Goal: Information Seeking & Learning: Learn about a topic

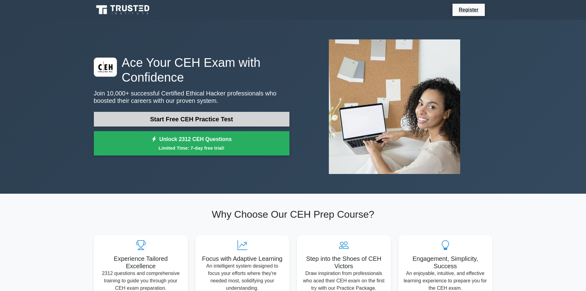
click at [173, 117] on link "Start Free CEH Practice Test" at bounding box center [192, 119] width 196 height 15
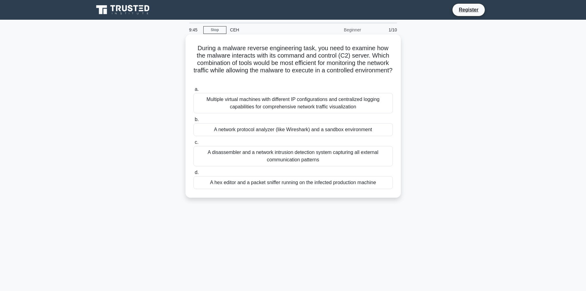
click at [240, 132] on div "A network protocol analyzer (like Wireshark) and a sandbox environment" at bounding box center [292, 129] width 199 height 13
click at [193, 122] on input "b. A network protocol analyzer (like Wireshark) and a sandbox environment" at bounding box center [193, 120] width 0 height 4
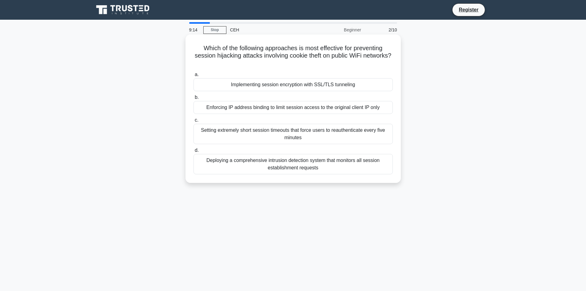
drag, startPoint x: 255, startPoint y: 86, endPoint x: 248, endPoint y: 96, distance: 12.5
click at [248, 96] on div "a. Implementing session encryption with SSL/TLS tunneling b. Enforcing IP addre…" at bounding box center [293, 123] width 207 height 106
click at [248, 109] on div "Enforcing IP address binding to limit session access to the original client IP …" at bounding box center [292, 107] width 199 height 13
click at [193, 99] on input "b. Enforcing IP address binding to limit session access to the original client …" at bounding box center [193, 97] width 0 height 4
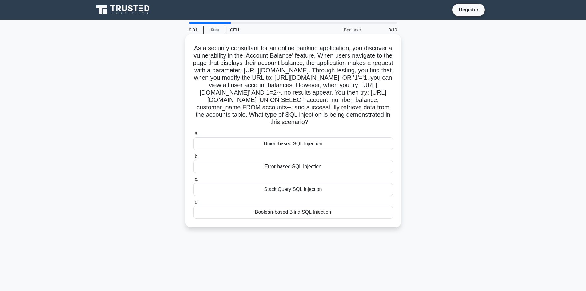
click at [284, 150] on div "Union-based SQL Injection" at bounding box center [292, 143] width 199 height 13
click at [193, 136] on input "a. Union-based SQL Injection" at bounding box center [193, 134] width 0 height 4
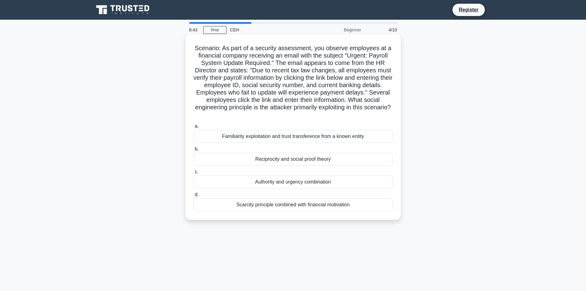
click at [293, 184] on div "Authority and urgency combination" at bounding box center [292, 181] width 199 height 13
click at [193, 174] on input "c. Authority and urgency combination" at bounding box center [193, 172] width 0 height 4
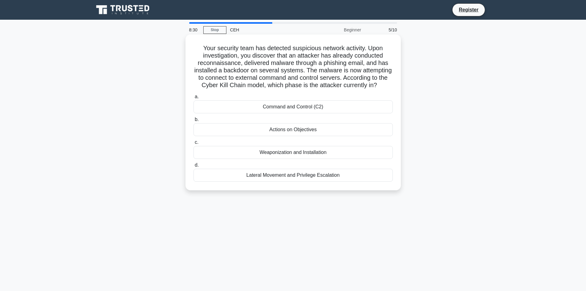
drag, startPoint x: 290, startPoint y: 183, endPoint x: 287, endPoint y: 98, distance: 85.6
click at [287, 98] on div "Your security team has detected suspicious network activity. Upon investigation…" at bounding box center [293, 112] width 210 height 151
click at [296, 181] on div "Lateral Movement and Privilege Escalation" at bounding box center [292, 175] width 199 height 13
click at [193, 167] on input "d. Lateral Movement and Privilege Escalation" at bounding box center [193, 165] width 0 height 4
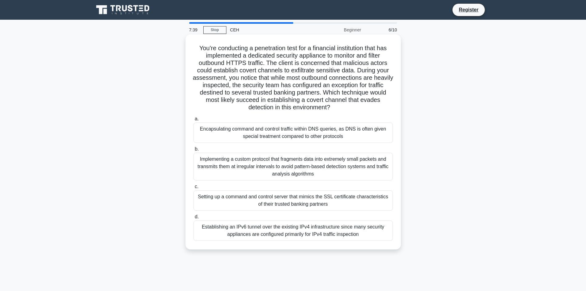
click at [294, 165] on div "Implementing a custom protocol that fragments data into extremely small packets…" at bounding box center [292, 167] width 199 height 28
click at [193, 151] on input "b. Implementing a custom protocol that fragments data into extremely small pack…" at bounding box center [193, 149] width 0 height 4
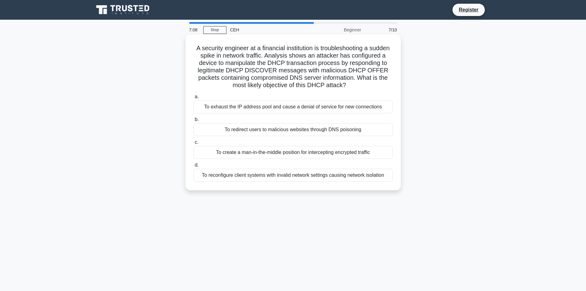
click at [295, 126] on div "To redirect users to malicious websites through DNS poisoning" at bounding box center [292, 129] width 199 height 13
click at [193, 122] on input "b. To redirect users to malicious websites through DNS poisoning" at bounding box center [193, 120] width 0 height 4
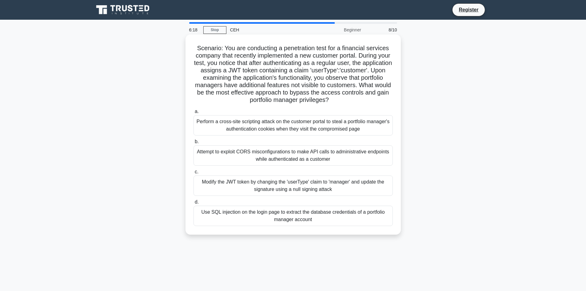
click at [303, 158] on div "Attempt to exploit CORS misconfigurations to make API calls to administrative e…" at bounding box center [292, 155] width 199 height 20
click at [193, 144] on input "b. Attempt to exploit CORS misconfigurations to make API calls to administrativ…" at bounding box center [193, 142] width 0 height 4
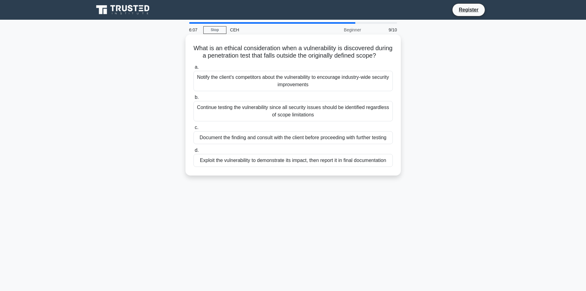
click at [350, 144] on div "Document the finding and consult with the client before proceeding with further…" at bounding box center [292, 137] width 199 height 13
click at [193, 129] on input "c. Document the finding and consult with the client before proceeding with furt…" at bounding box center [193, 127] width 0 height 4
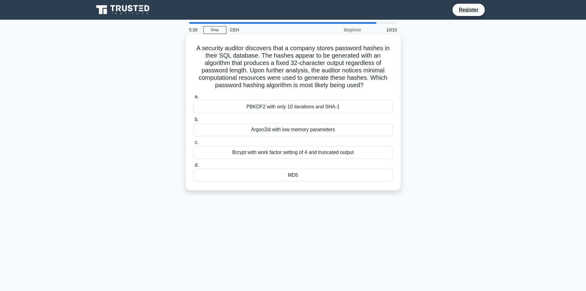
click at [350, 104] on div "PBKDF2 with only 10 iterations and SHA-1" at bounding box center [292, 106] width 199 height 13
click at [193, 99] on input "a. PBKDF2 with only 10 iterations and SHA-1" at bounding box center [193, 97] width 0 height 4
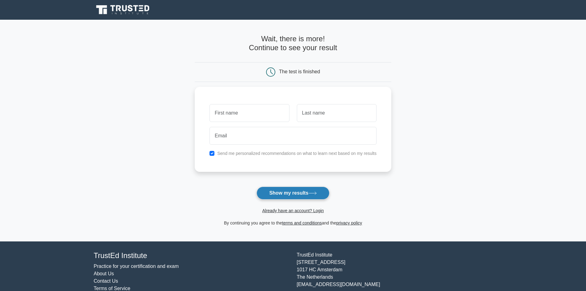
click at [319, 196] on button "Show my results" at bounding box center [293, 192] width 73 height 13
type input "Deanna"
click at [318, 115] on input "text" at bounding box center [337, 111] width 80 height 18
type input "Erickson"
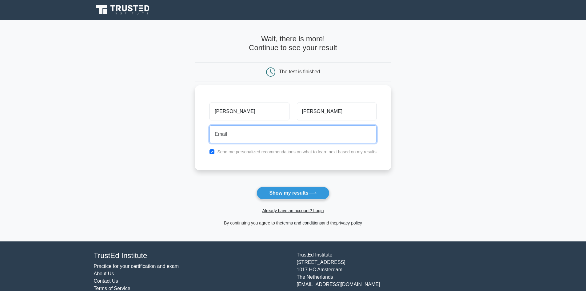
click at [329, 137] on input "email" at bounding box center [292, 134] width 167 height 18
type input "deanna.l.erickson@gmail.com"
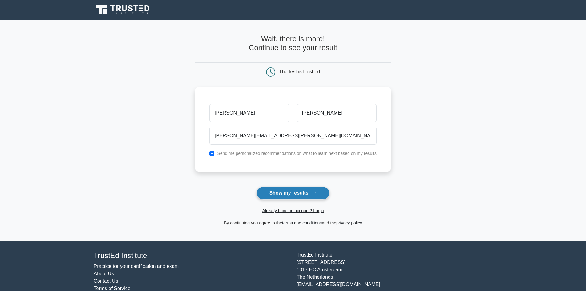
click at [302, 195] on button "Show my results" at bounding box center [293, 192] width 73 height 13
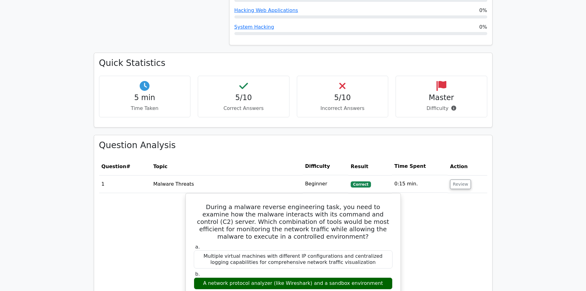
scroll to position [383, 0]
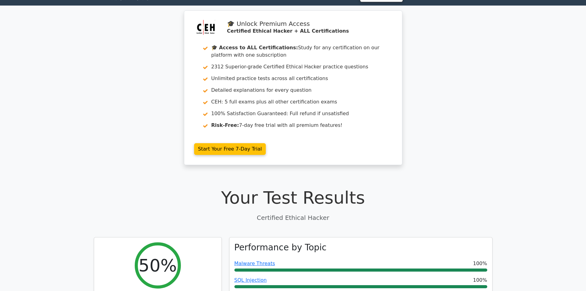
scroll to position [0, 0]
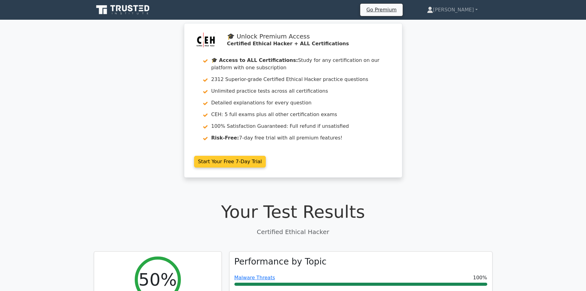
click at [239, 162] on link "Start Your Free 7-Day Trial" at bounding box center [230, 162] width 72 height 12
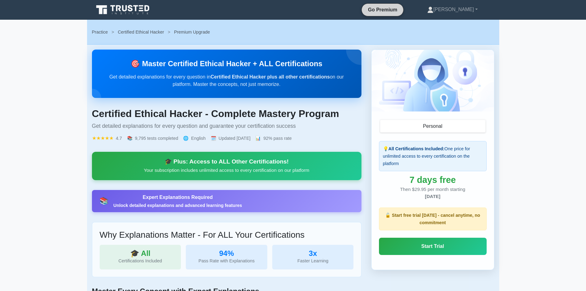
click at [401, 10] on link "Go Premium" at bounding box center [382, 10] width 37 height 8
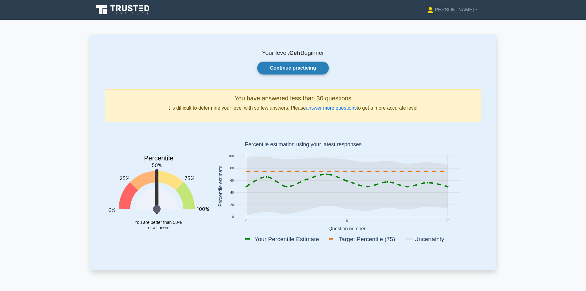
click at [316, 66] on link "Continue practicing" at bounding box center [292, 68] width 71 height 13
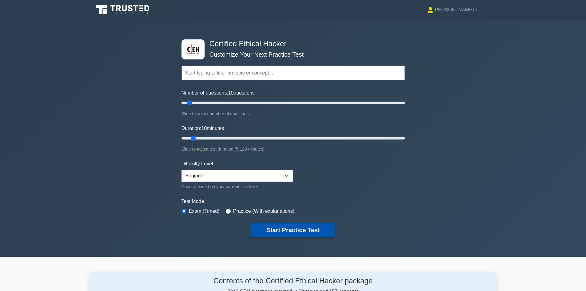
click at [305, 225] on button "Start Practice Test" at bounding box center [292, 230] width 83 height 14
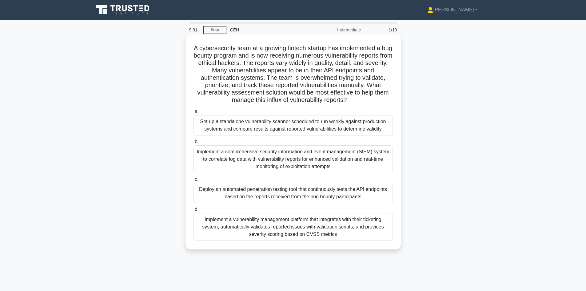
click at [349, 161] on div "Implement a comprehensive security information and event management (SIEM) syst…" at bounding box center [292, 159] width 199 height 28
click at [193, 144] on input "b. Implement a comprehensive security information and event management (SIEM) s…" at bounding box center [193, 142] width 0 height 4
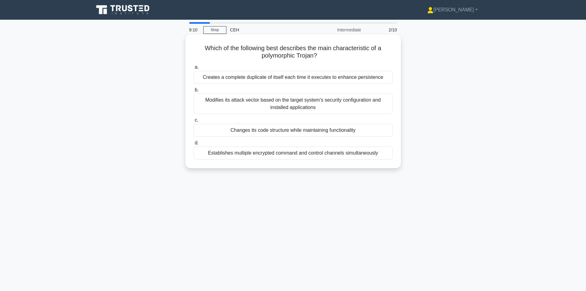
click at [353, 135] on div "Changes its code structure while maintaining functionality" at bounding box center [292, 130] width 199 height 13
click at [193, 122] on input "c. Changes its code structure while maintaining functionality" at bounding box center [193, 120] width 0 height 4
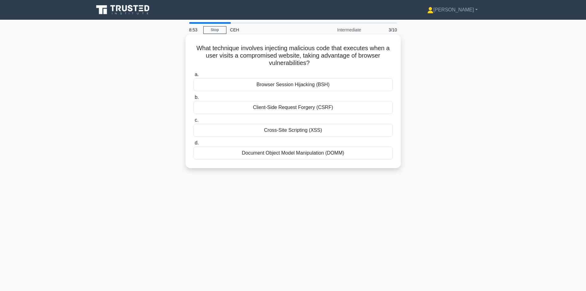
click at [329, 90] on div "Browser Session Hijacking (BSH)" at bounding box center [292, 84] width 199 height 13
click at [193, 77] on input "a. Browser Session Hijacking (BSH)" at bounding box center [193, 75] width 0 height 4
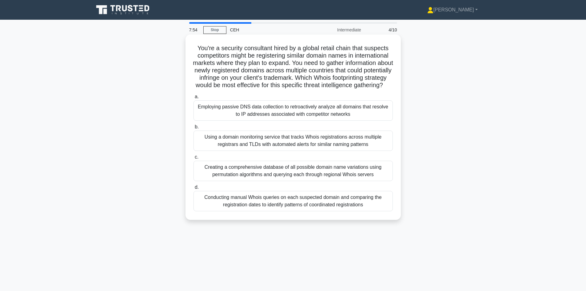
click at [358, 150] on div "Using a domain monitoring service that tracks Whois registrations across multip…" at bounding box center [292, 140] width 199 height 20
click at [193, 129] on input "b. Using a domain monitoring service that tracks Whois registrations across mul…" at bounding box center [193, 127] width 0 height 4
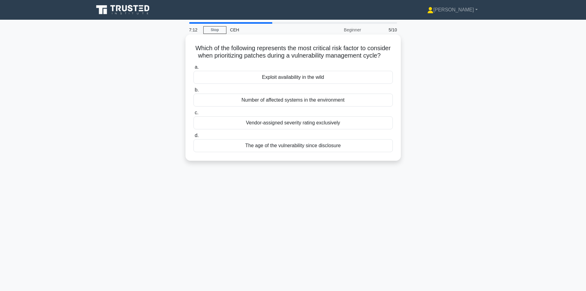
click at [340, 106] on div "Number of affected systems in the environment" at bounding box center [292, 100] width 199 height 13
click at [193, 92] on input "b. Number of affected systems in the environment" at bounding box center [193, 90] width 0 height 4
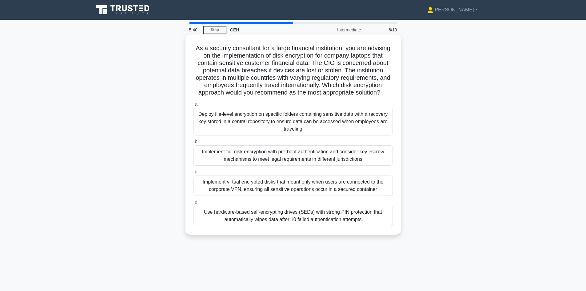
click at [359, 216] on div "Use hardware-based self-encrypting drives (SEDs) with strong PIN protection tha…" at bounding box center [292, 215] width 199 height 20
click at [193, 204] on input "d. Use hardware-based self-encrypting drives (SEDs) with strong PIN protection …" at bounding box center [193, 202] width 0 height 4
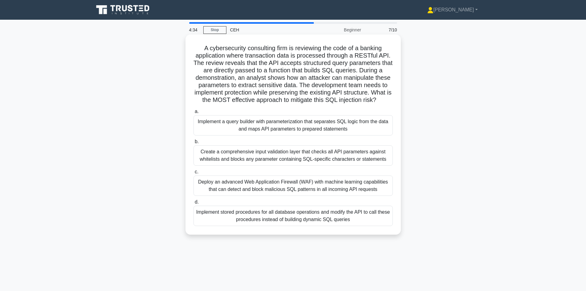
click at [317, 126] on div "Implement a query builder with parameterization that separates SQL logic from t…" at bounding box center [292, 125] width 199 height 20
click at [193, 114] on input "a. Implement a query builder with parameterization that separates SQL logic fro…" at bounding box center [193, 112] width 0 height 4
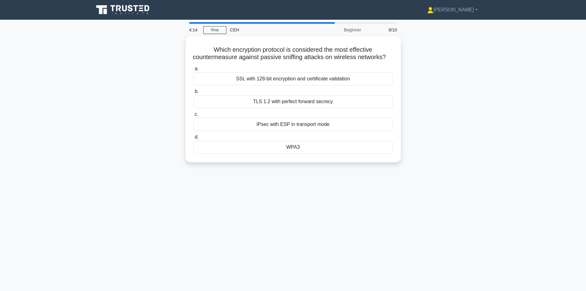
click at [314, 131] on div "IPsec with ESP in transport mode" at bounding box center [292, 124] width 199 height 13
click at [193, 115] on input "c. IPsec with ESP in transport mode" at bounding box center [193, 113] width 0 height 4
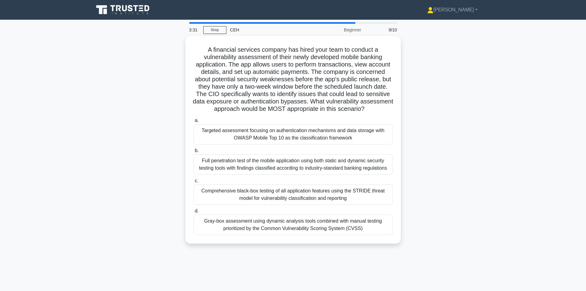
click at [273, 138] on div "Targeted assessment focusing on authentication mechanisms and data storage with…" at bounding box center [292, 134] width 199 height 20
click at [193, 121] on input "a. Targeted assessment focusing on authentication mechanisms and data storage w…" at bounding box center [193, 119] width 0 height 4
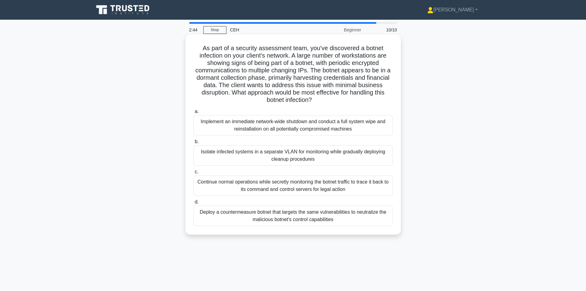
click at [288, 157] on div "Isolate infected systems in a separate VLAN for monitoring while gradually depl…" at bounding box center [292, 155] width 199 height 20
click at [193, 144] on input "b. Isolate infected systems in a separate VLAN for monitoring while gradually d…" at bounding box center [193, 142] width 0 height 4
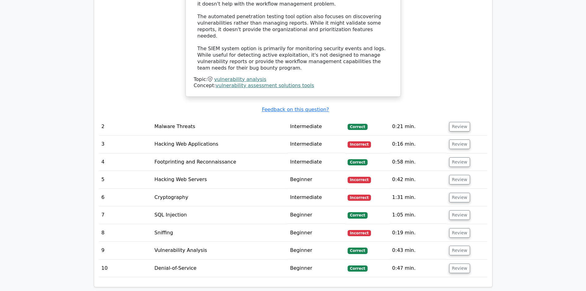
scroll to position [713, 0]
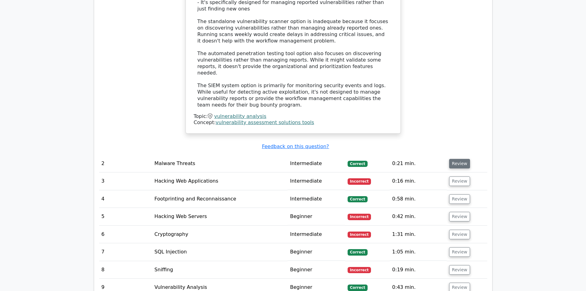
click at [461, 159] on button "Review" at bounding box center [459, 164] width 21 height 10
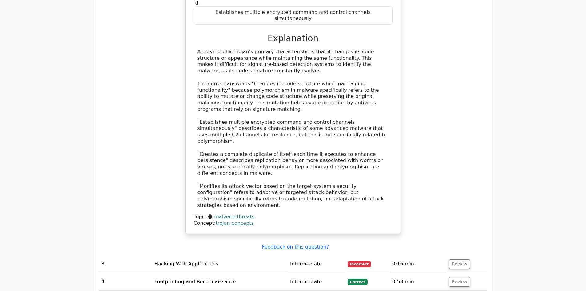
scroll to position [989, 0]
click at [458, 259] on button "Review" at bounding box center [459, 264] width 21 height 10
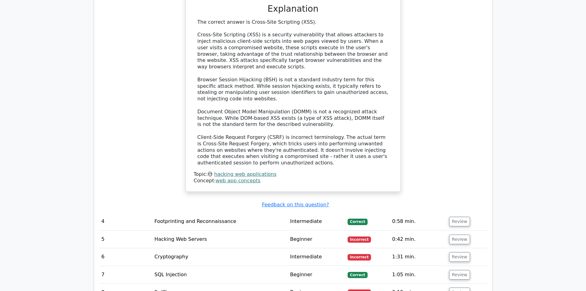
scroll to position [1383, 0]
click at [462, 217] on button "Review" at bounding box center [459, 222] width 21 height 10
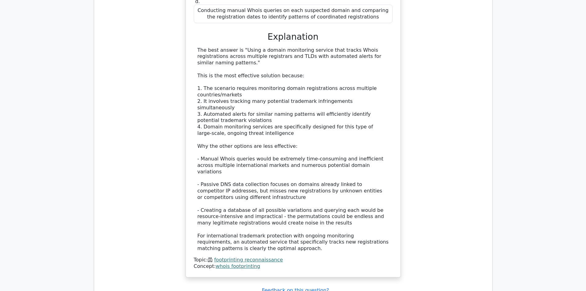
scroll to position [1775, 0]
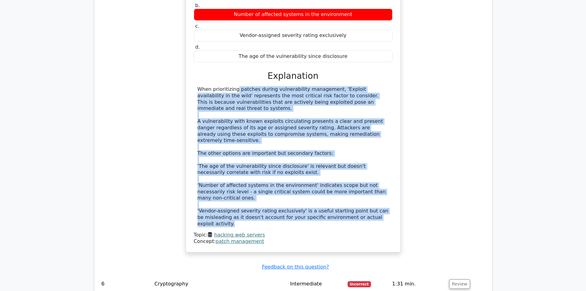
scroll to position [2145, 0]
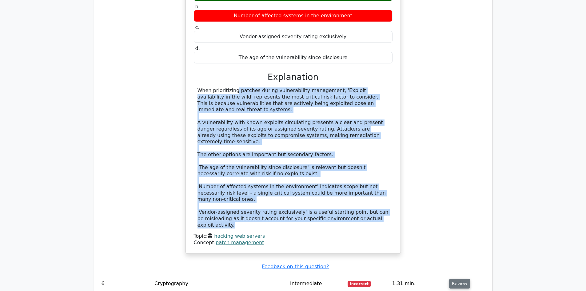
click at [457, 279] on button "Review" at bounding box center [459, 284] width 21 height 10
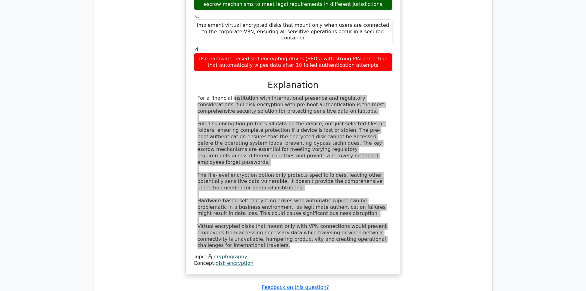
scroll to position [2560, 0]
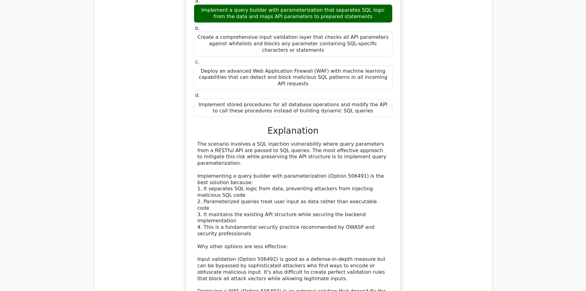
scroll to position [2959, 0]
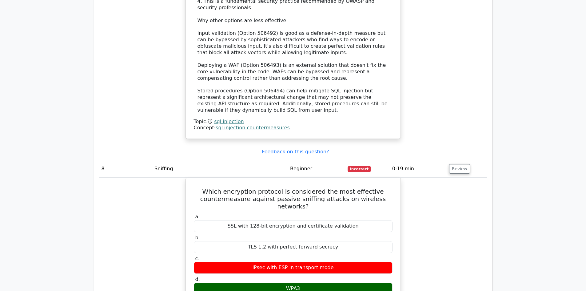
scroll to position [3205, 0]
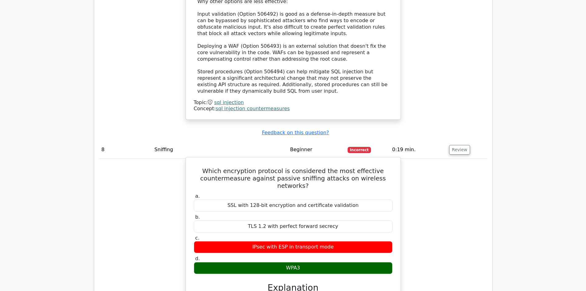
drag, startPoint x: 199, startPoint y: 98, endPoint x: 365, endPoint y: 225, distance: 209.5
copy div "WPA3 is the correct answer because it's specifically designed as a security pro…"
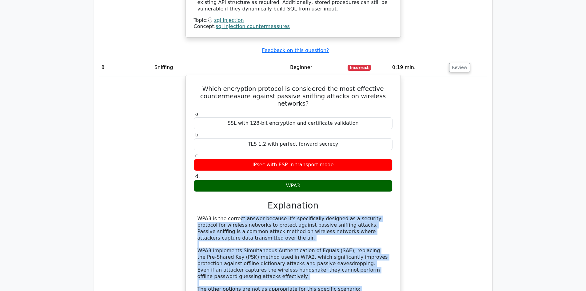
scroll to position [3298, 0]
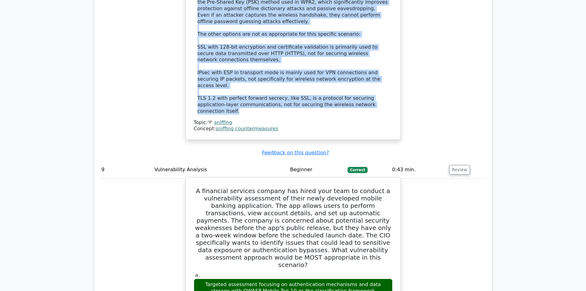
scroll to position [3636, 0]
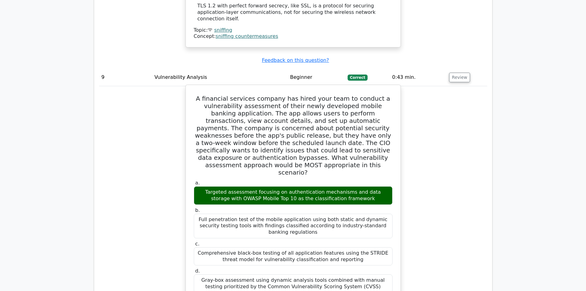
drag, startPoint x: 197, startPoint y: 76, endPoint x: 384, endPoint y: 238, distance: 247.3
copy div "The most appropriate approach for this scenario is a targeted assessment focusi…"
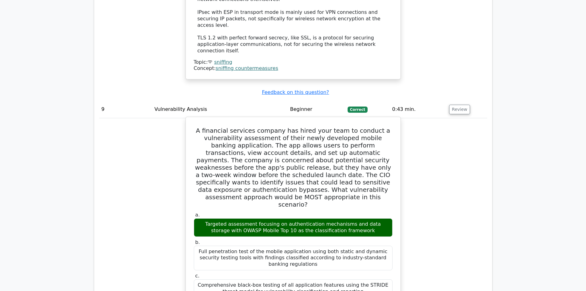
scroll to position [3544, 0]
